Goal: Communication & Community: Connect with others

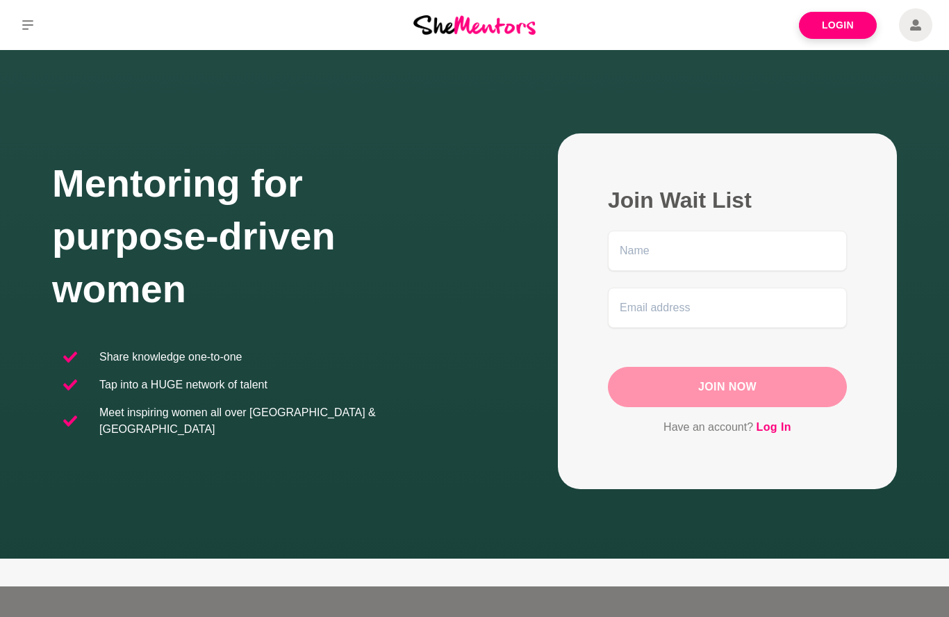
click at [837, 31] on link "Login" at bounding box center [838, 25] width 78 height 27
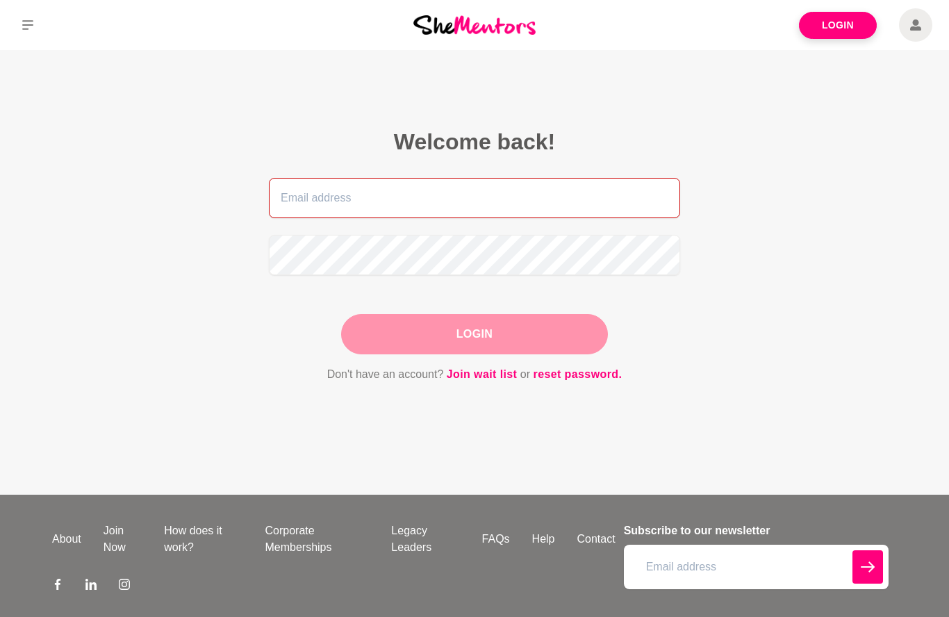
click at [536, 190] on input "email" at bounding box center [474, 198] width 411 height 40
type input "[EMAIL_ADDRESS][DOMAIN_NAME]"
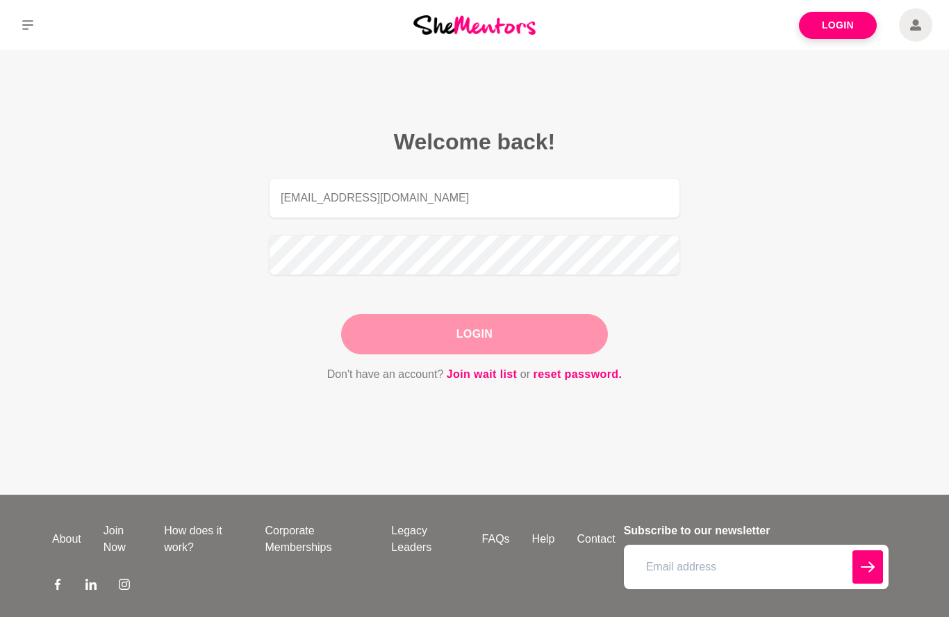
click at [475, 334] on button "Login" at bounding box center [474, 334] width 267 height 40
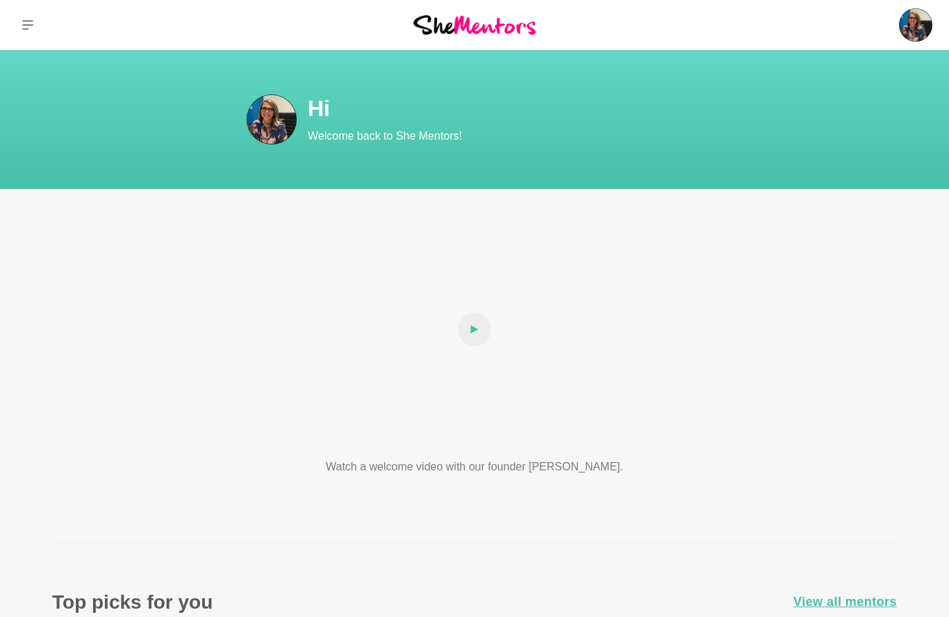
click at [0, 0] on p "Messages" at bounding box center [0, 0] width 0 height 0
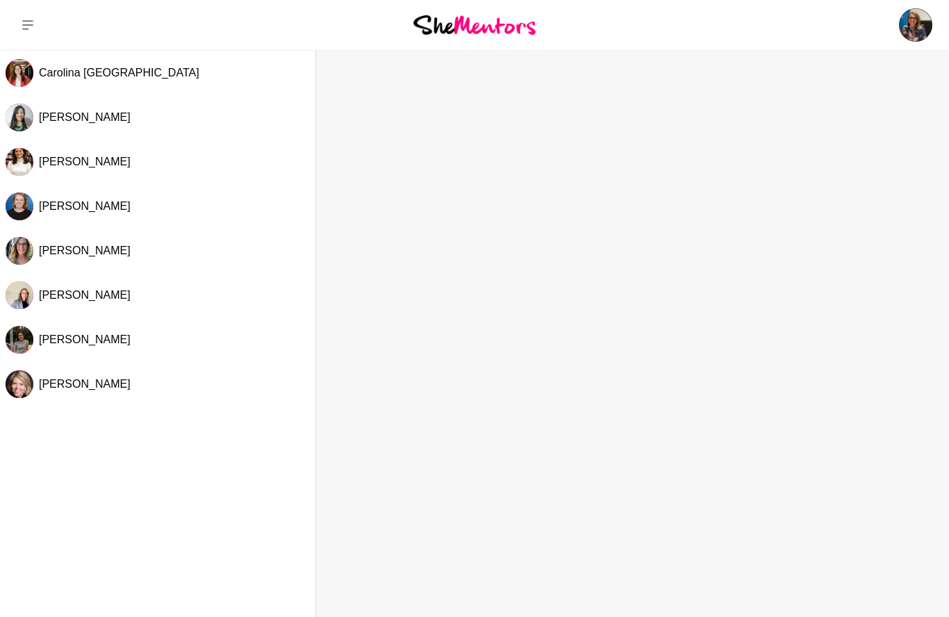
click at [73, 78] on span "Carolina [GEOGRAPHIC_DATA]" at bounding box center [119, 73] width 161 height 12
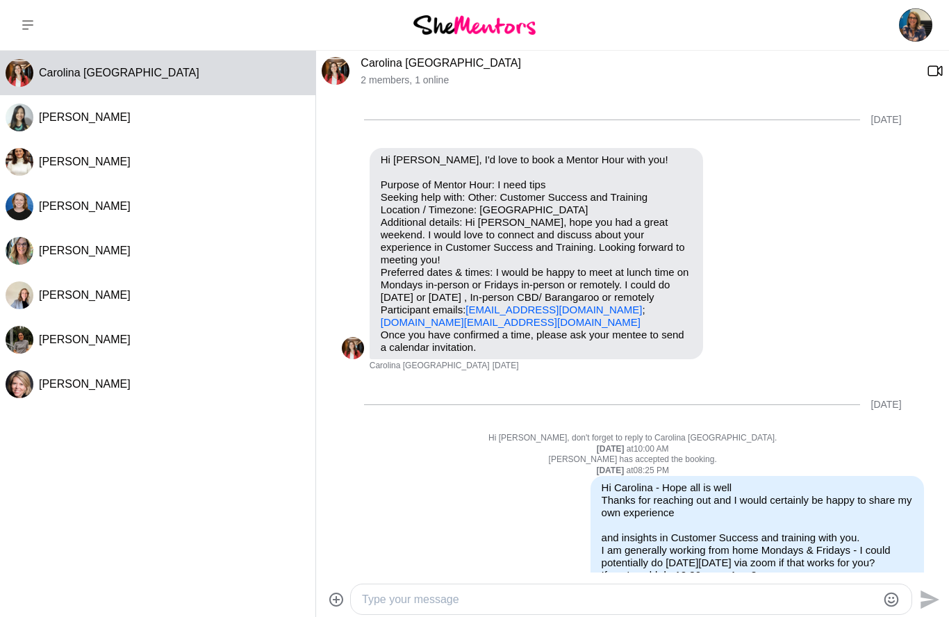
scroll to position [794, 0]
